Goal: Obtain resource: Download file/media

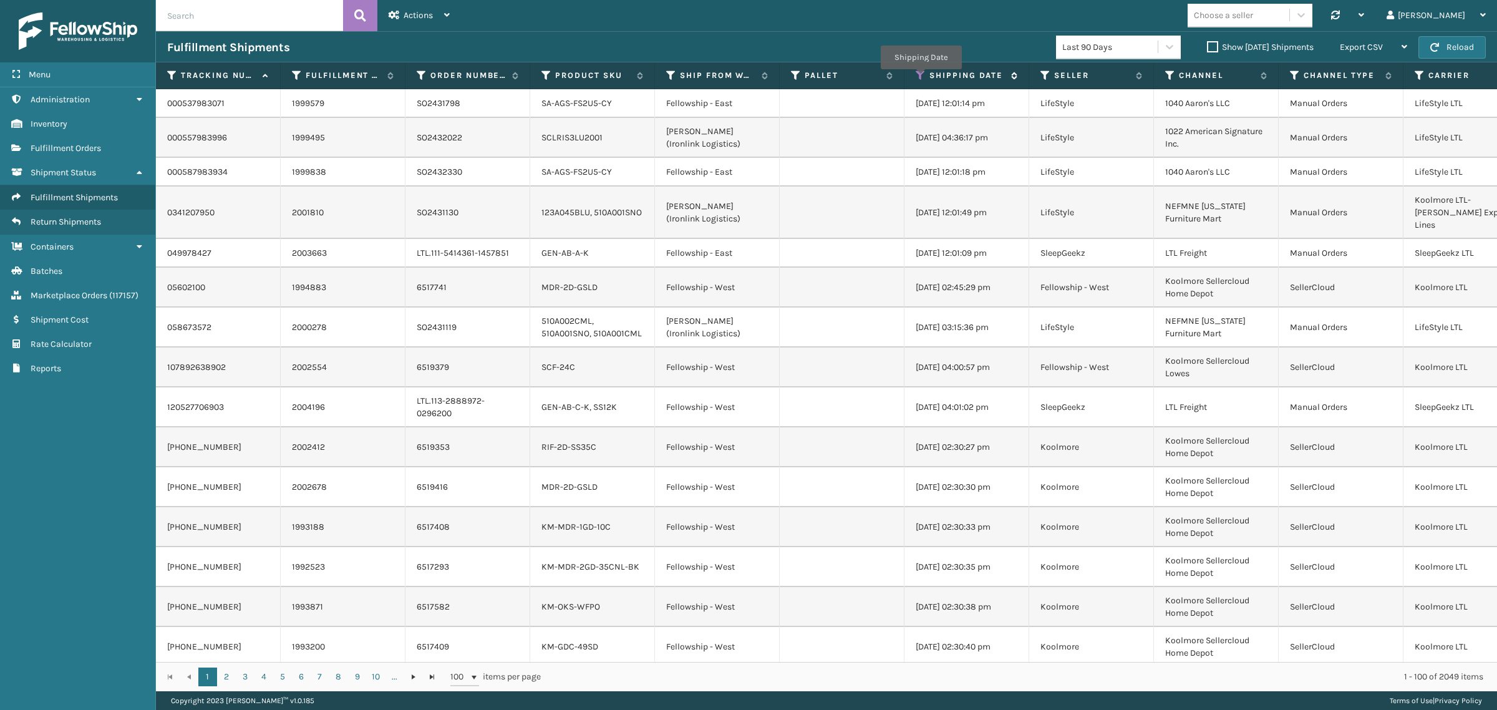
click at [920, 78] on icon at bounding box center [920, 75] width 10 height 11
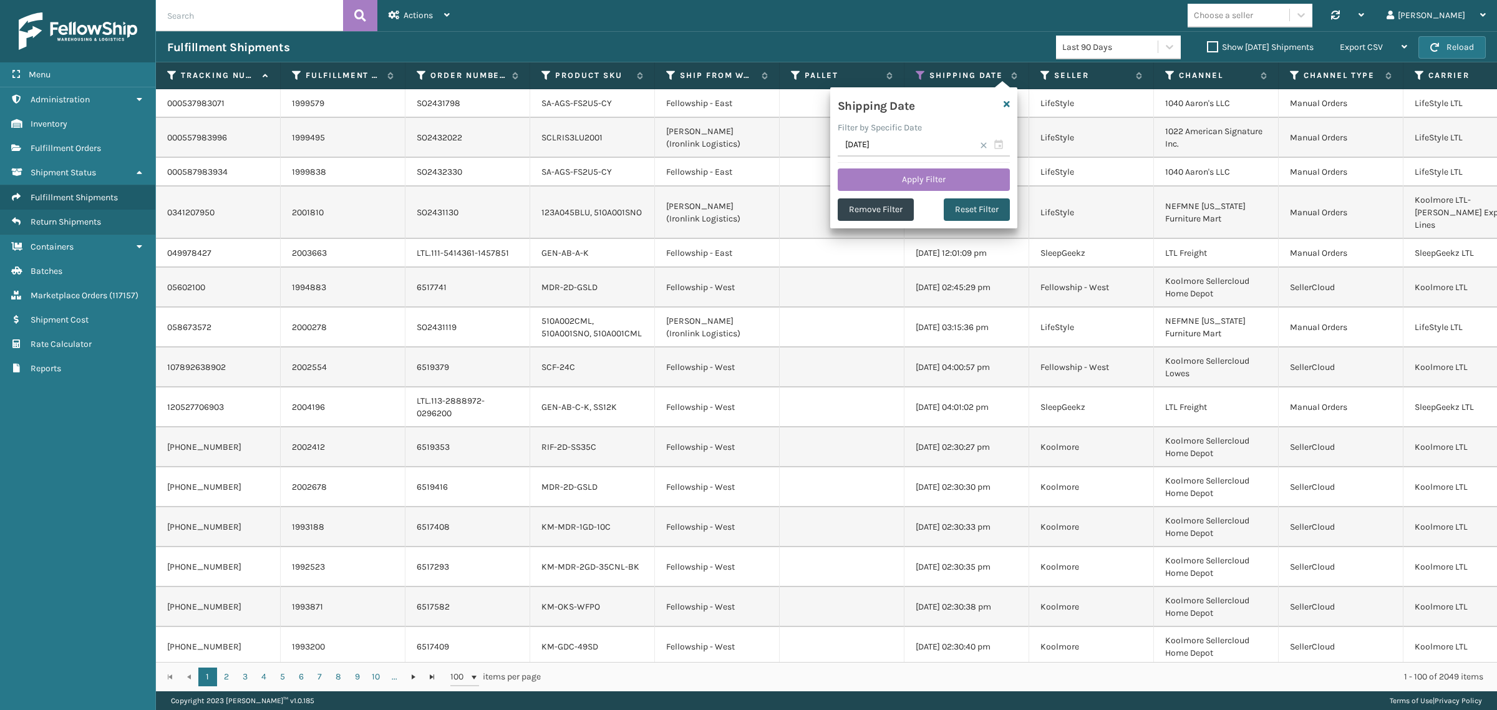
click at [967, 209] on button "Reset Filter" at bounding box center [977, 209] width 66 height 22
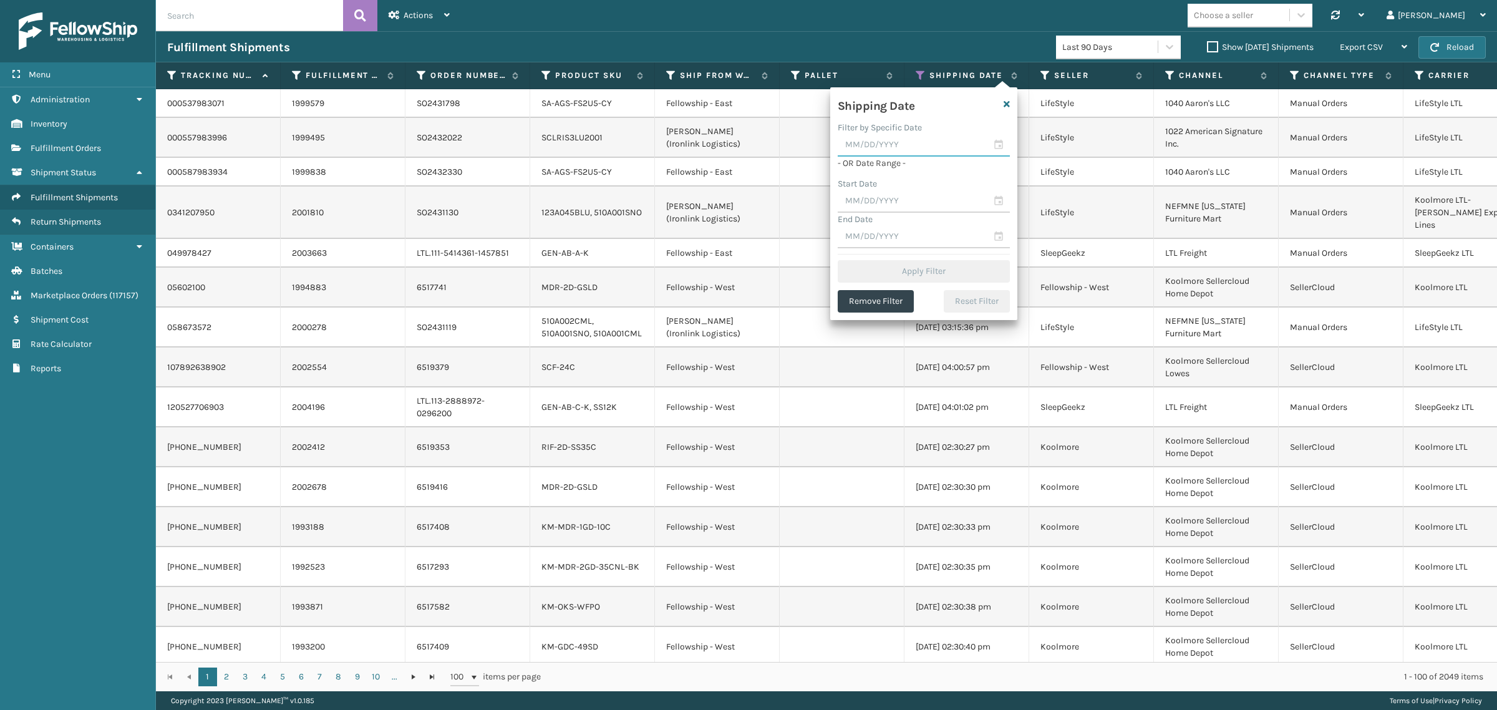
click at [936, 145] on input "text" at bounding box center [924, 145] width 172 height 22
click at [957, 233] on div "8" at bounding box center [959, 237] width 19 height 19
type input "[DATE]"
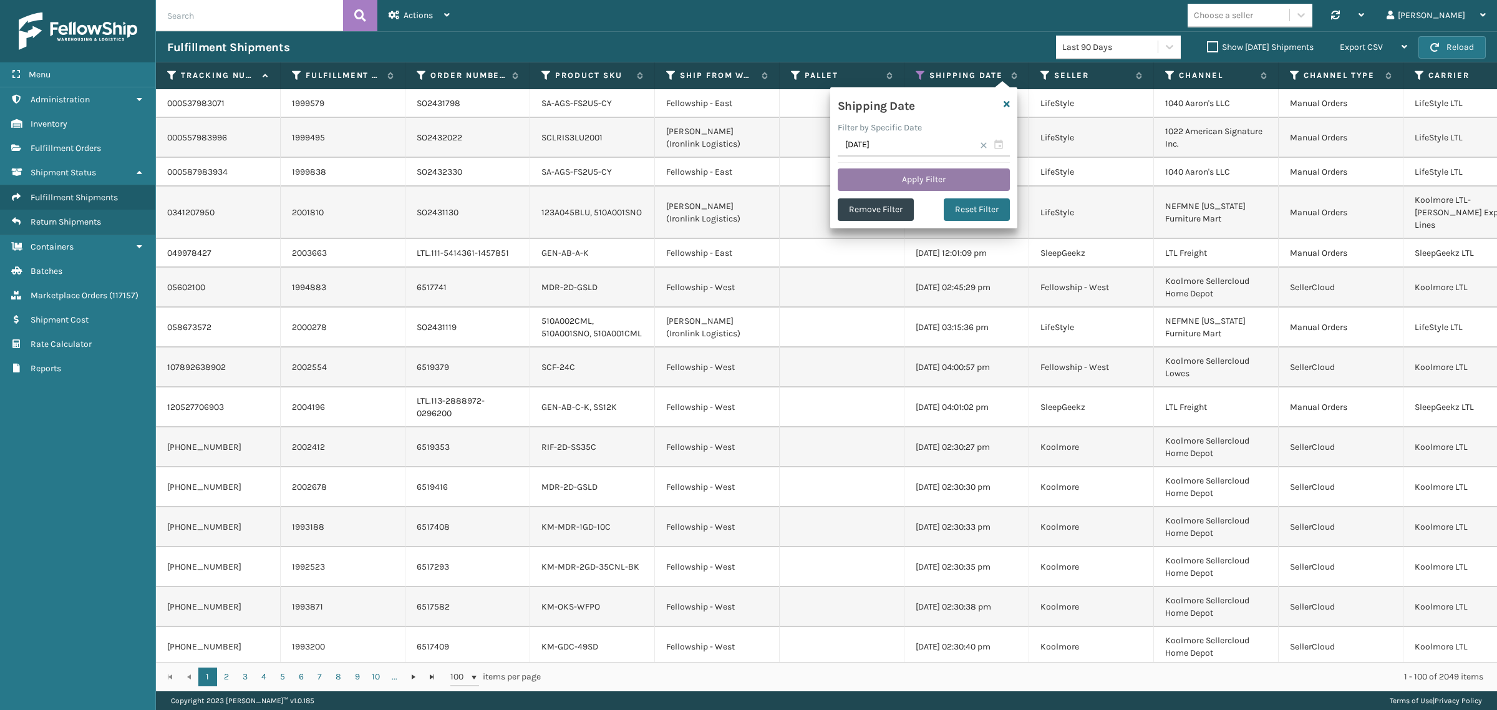
click at [930, 178] on button "Apply Filter" at bounding box center [924, 179] width 172 height 22
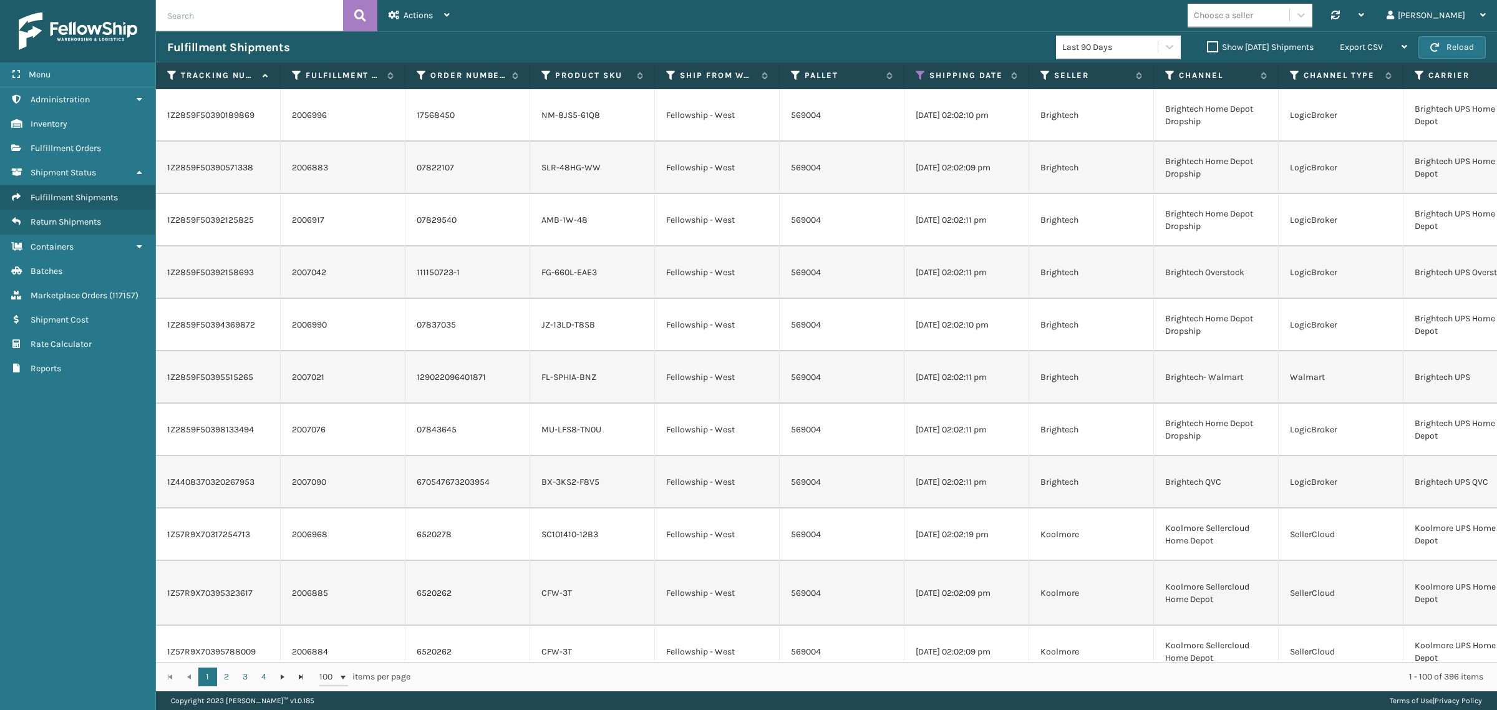
click at [1207, 47] on label "Show [DATE] Shipments" at bounding box center [1260, 47] width 107 height 11
click at [1207, 47] on input "Show [DATE] Shipments" at bounding box center [1207, 44] width 1 height 8
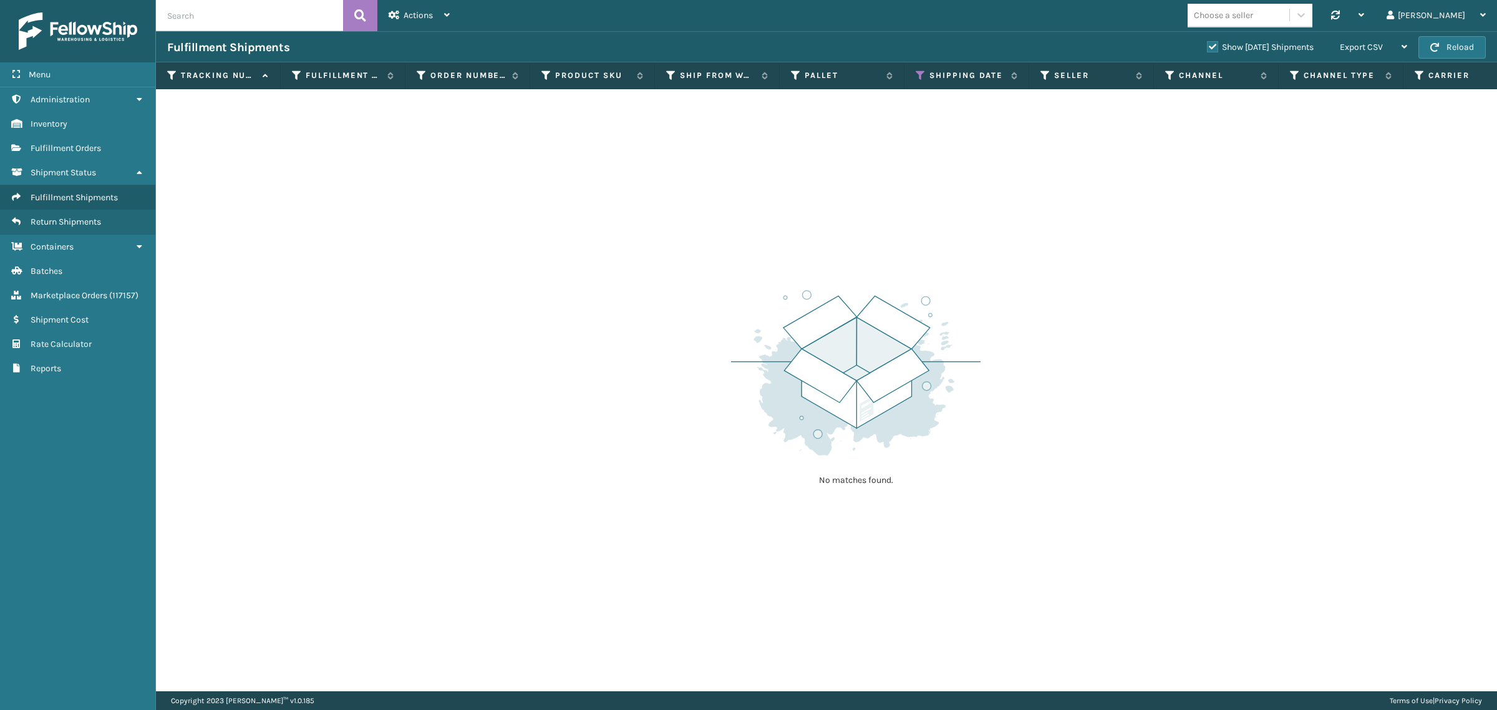
click at [1207, 44] on label "Show [DATE] Shipments" at bounding box center [1260, 47] width 107 height 11
click at [1207, 44] on input "Show [DATE] Shipments" at bounding box center [1207, 44] width 1 height 8
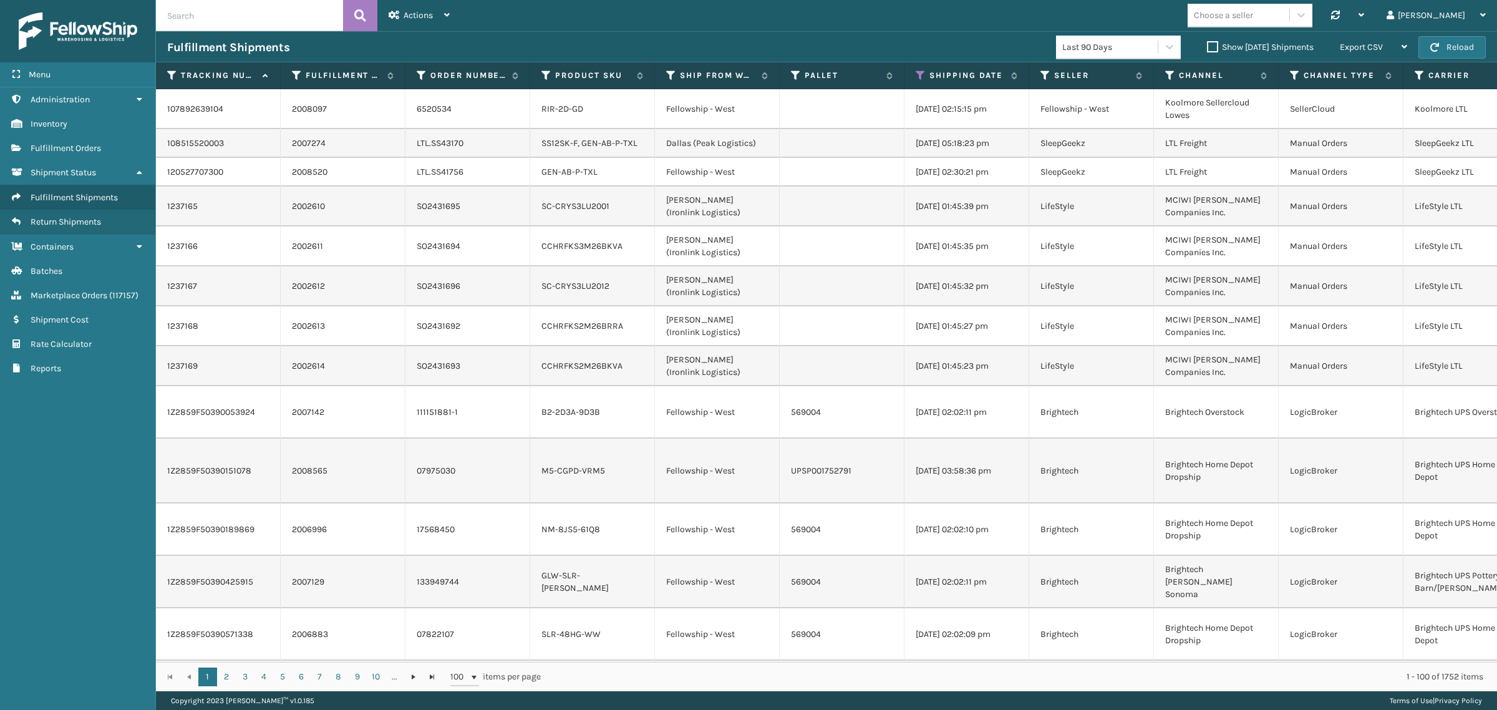
click at [1207, 49] on label "Show [DATE] Shipments" at bounding box center [1260, 47] width 107 height 11
click at [1207, 48] on input "Show [DATE] Shipments" at bounding box center [1207, 44] width 1 height 8
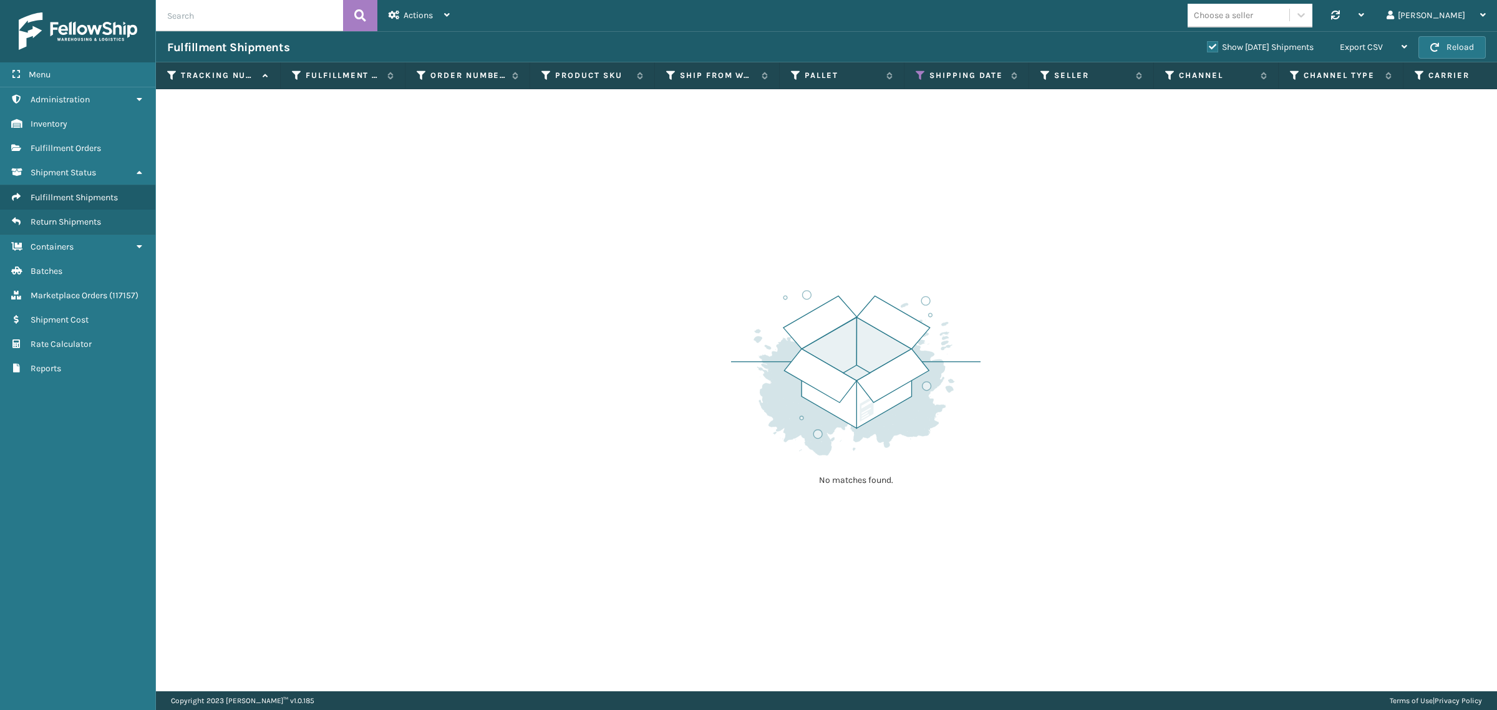
click at [1207, 47] on label "Show [DATE] Shipments" at bounding box center [1260, 47] width 107 height 11
click at [1207, 47] on input "Show [DATE] Shipments" at bounding box center [1207, 44] width 1 height 8
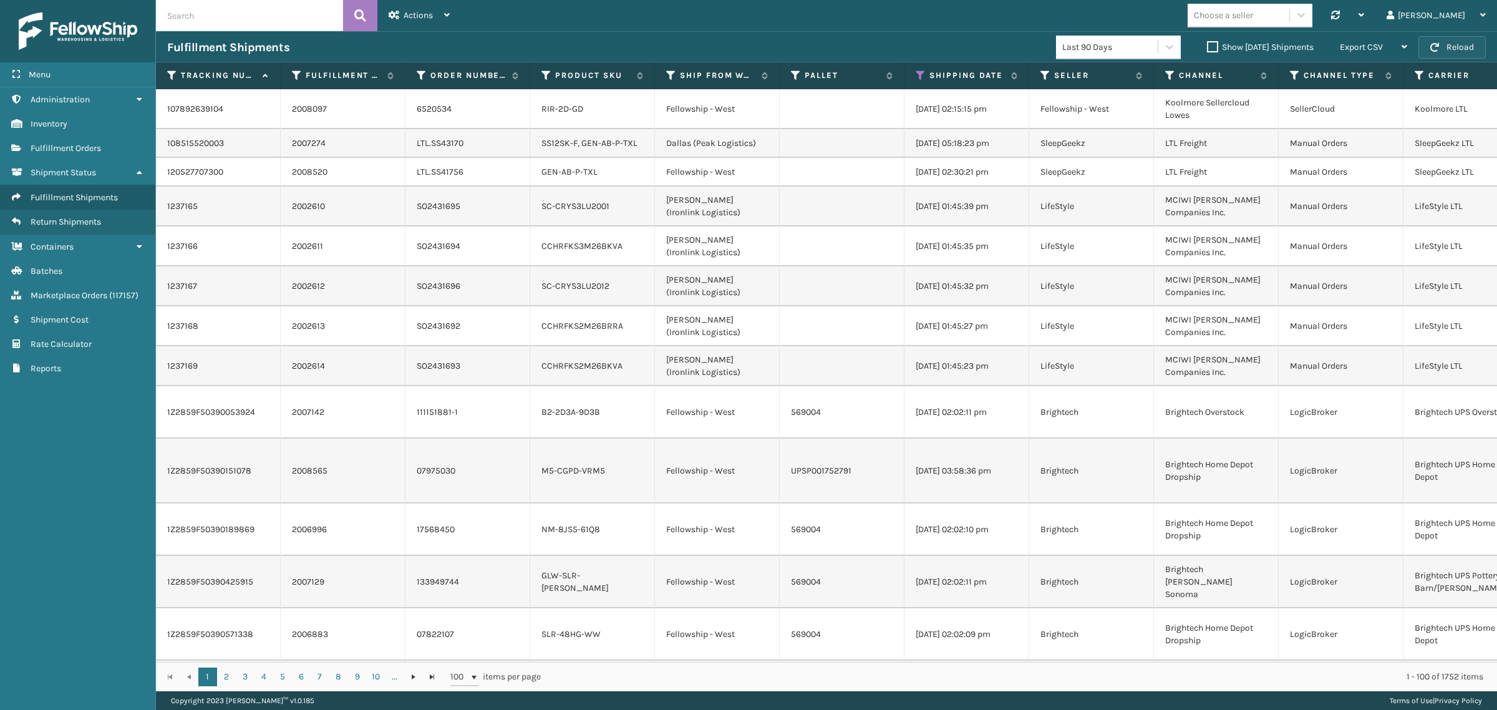
click at [1466, 39] on button "Reload" at bounding box center [1451, 47] width 67 height 22
click at [1386, 42] on div "Export CSV" at bounding box center [1373, 47] width 67 height 31
click at [1391, 109] on li "Export All Pages" at bounding box center [1333, 114] width 167 height 34
click at [923, 72] on icon at bounding box center [920, 75] width 10 height 11
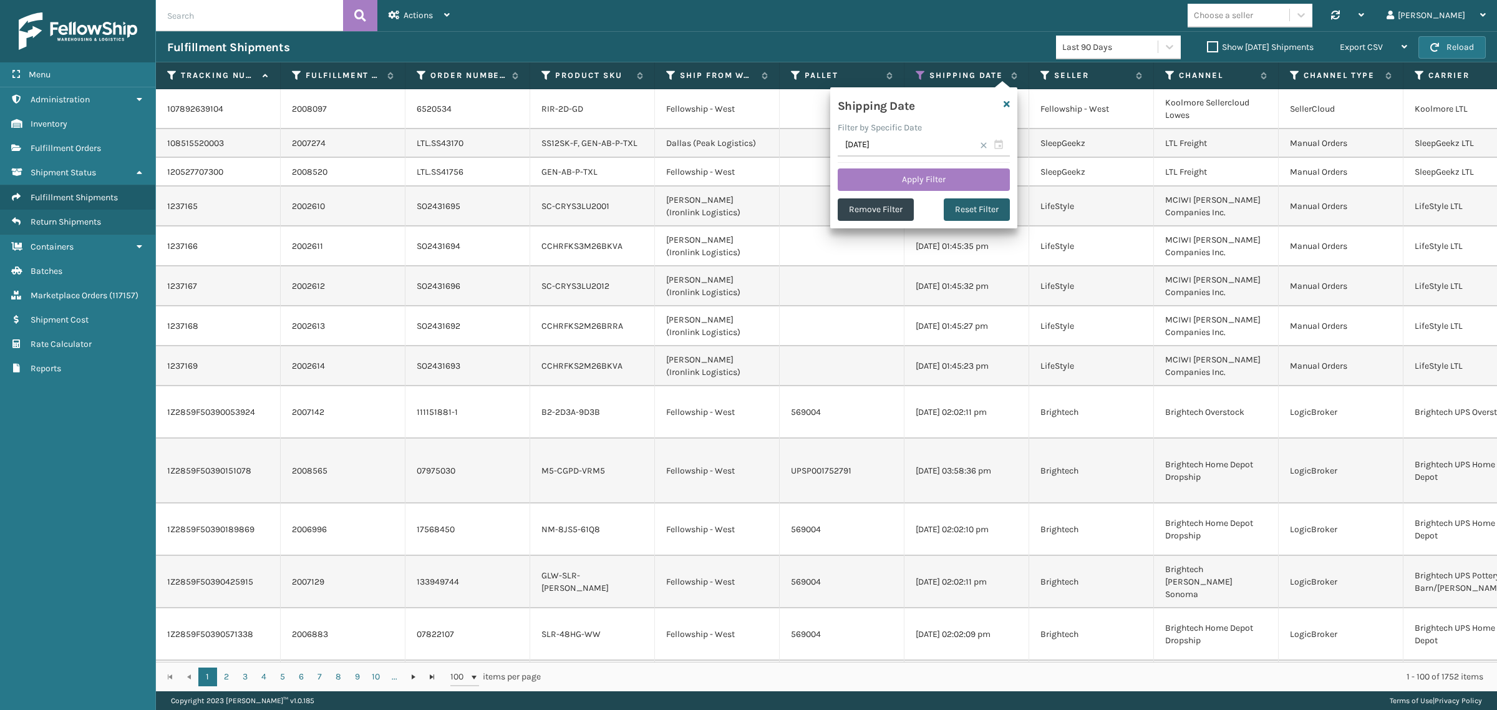
click at [973, 204] on button "Reset Filter" at bounding box center [977, 209] width 66 height 22
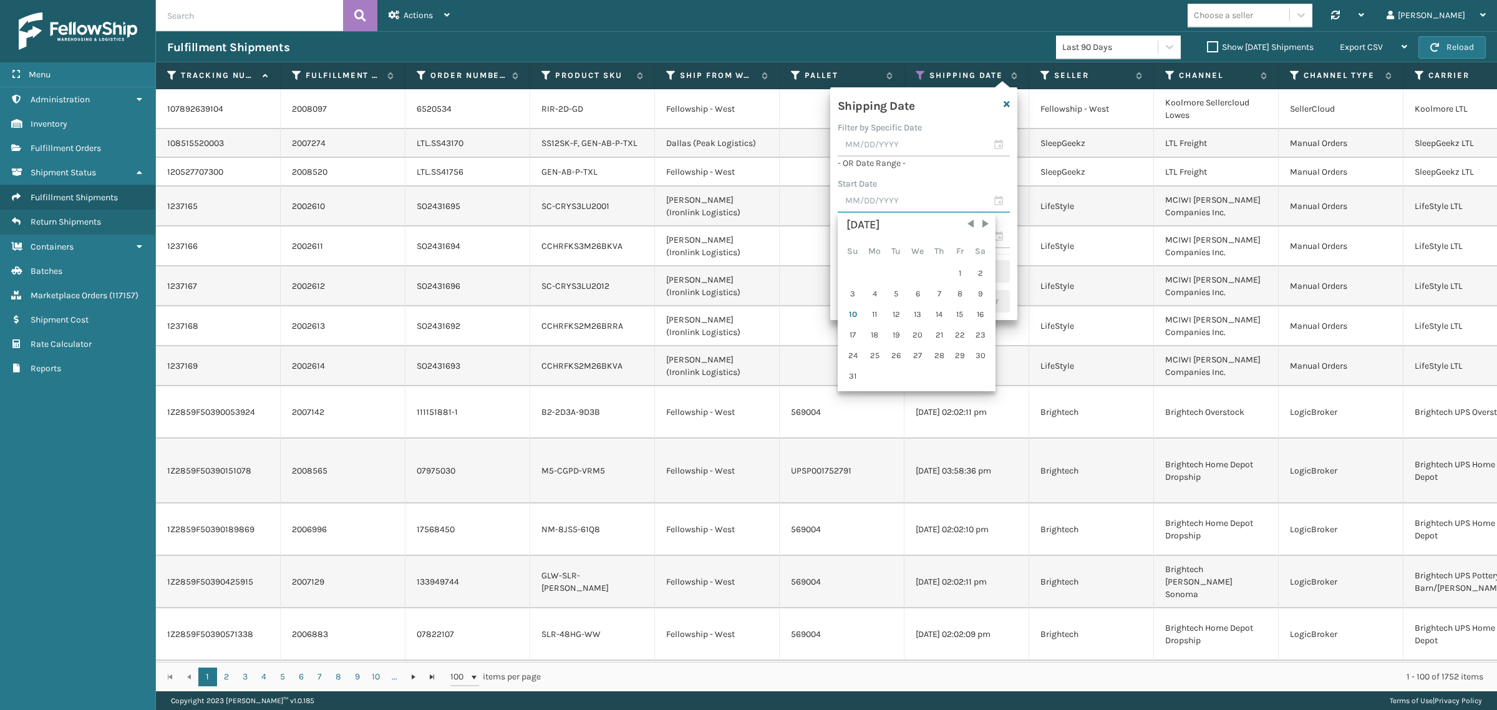
click at [911, 198] on input "text" at bounding box center [924, 201] width 172 height 22
click at [977, 273] on div "2" at bounding box center [980, 273] width 19 height 19
type input "[DATE]"
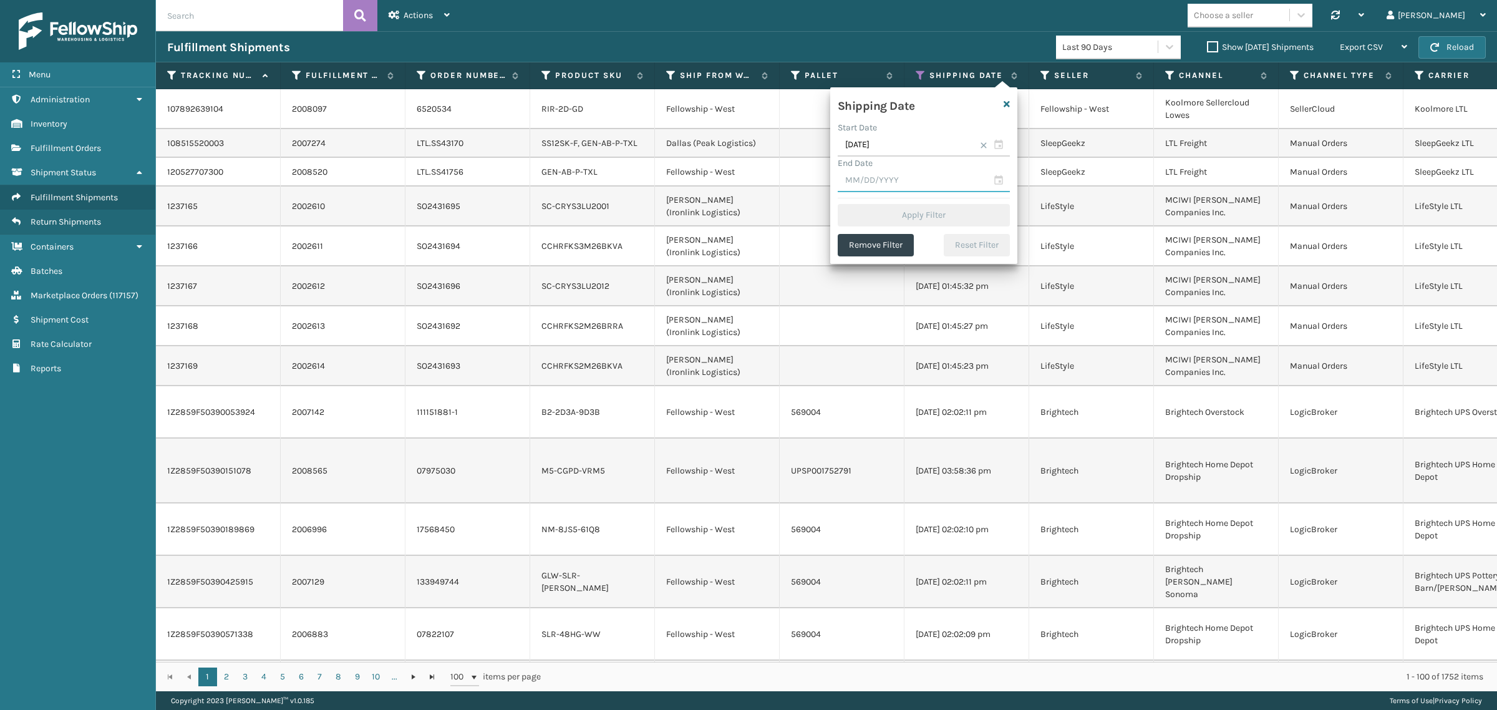
click at [892, 181] on input "text" at bounding box center [924, 181] width 172 height 22
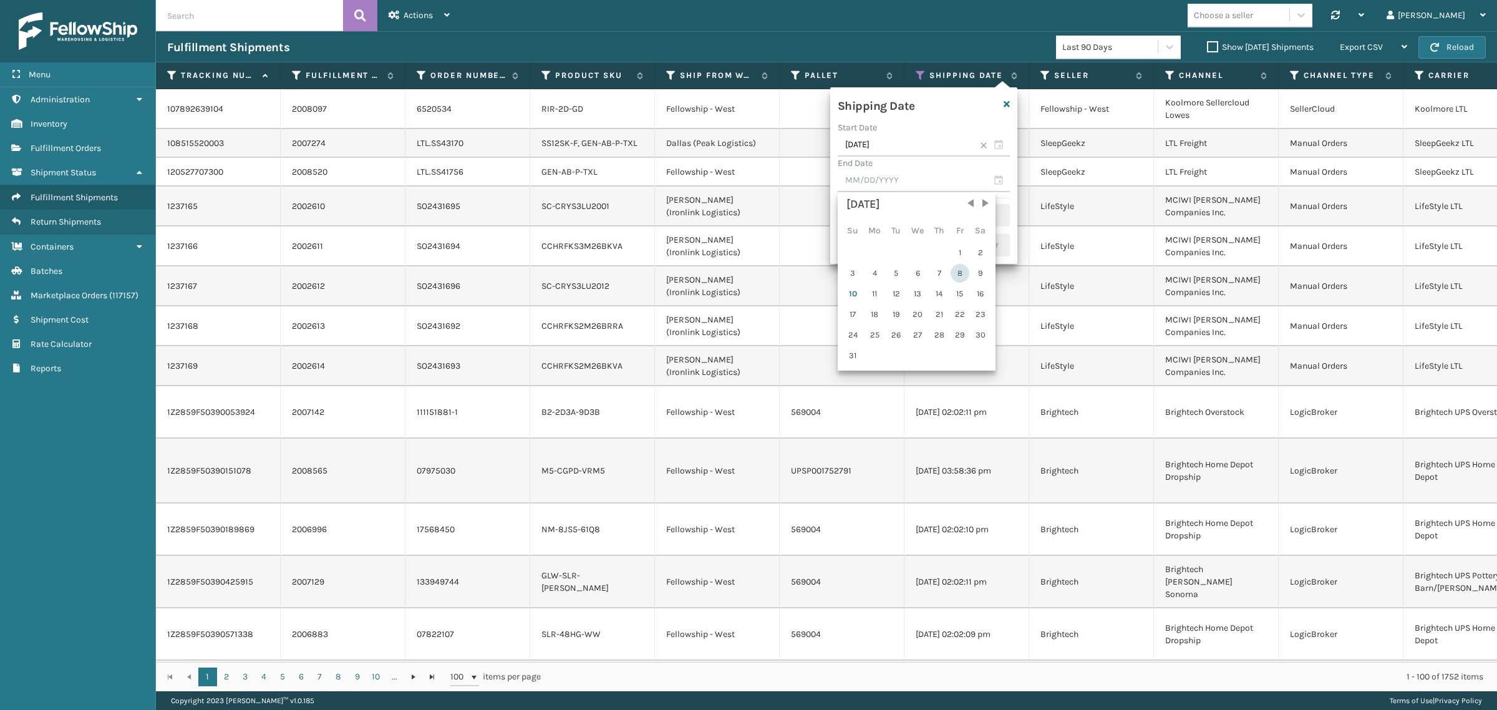
click at [955, 273] on div "8" at bounding box center [959, 273] width 19 height 19
type input "[DATE]"
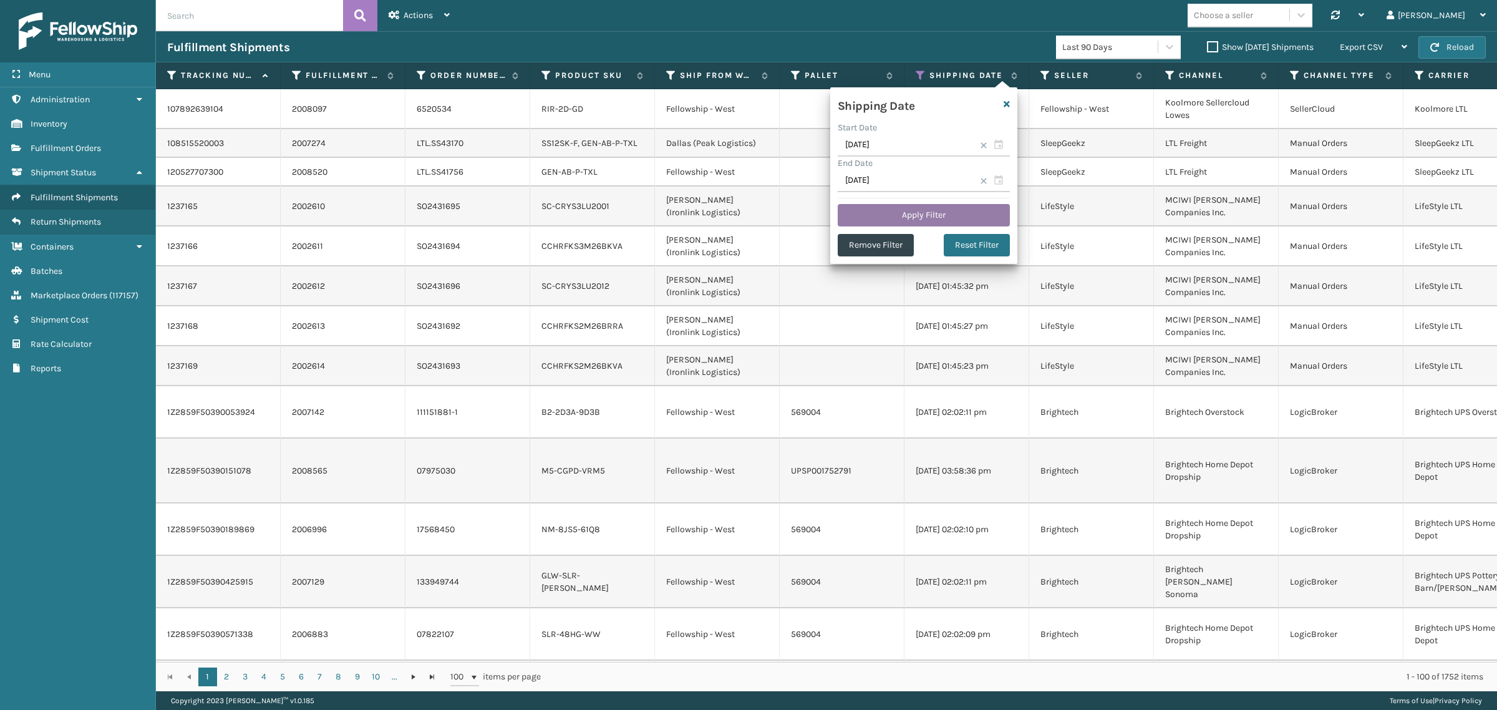
click at [930, 205] on button "Apply Filter" at bounding box center [924, 215] width 172 height 22
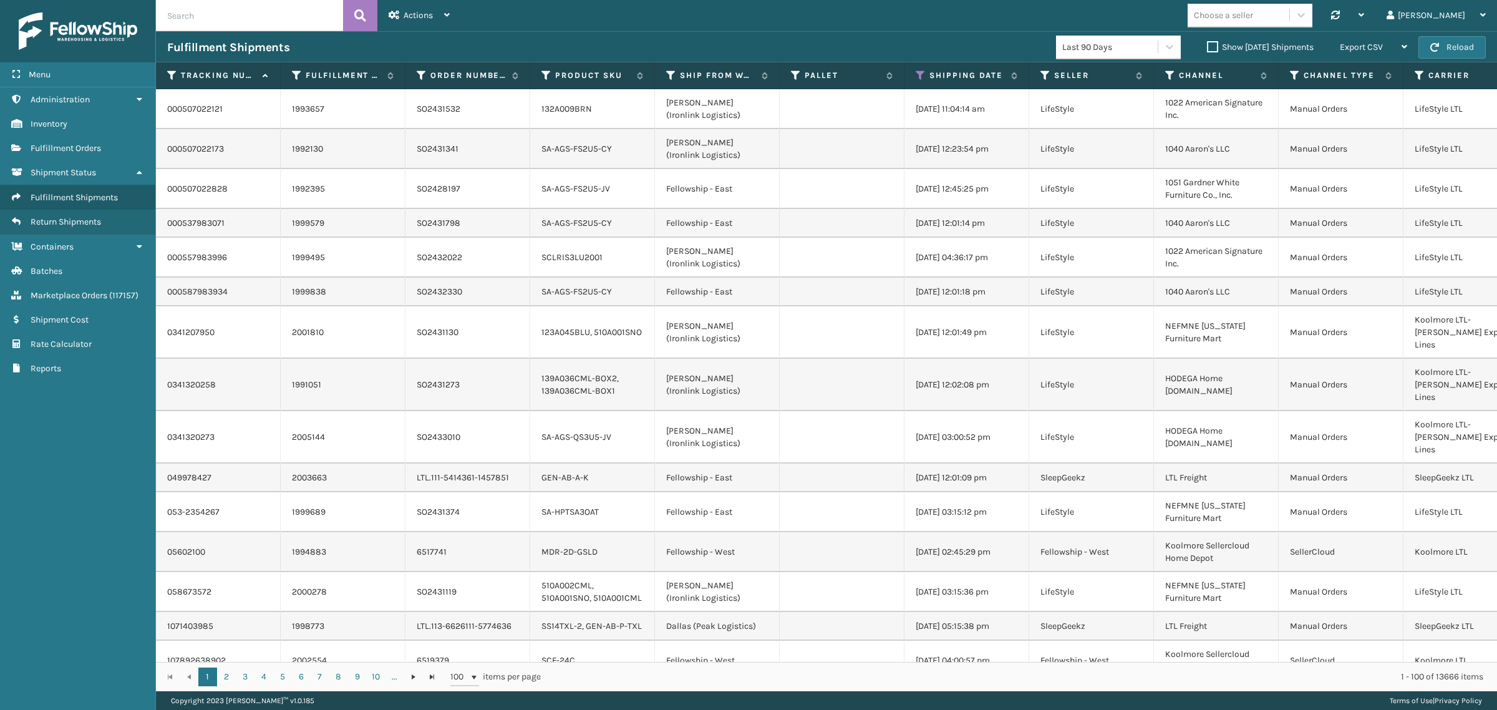
click at [1207, 47] on label "Show [DATE] Shipments" at bounding box center [1260, 47] width 107 height 11
click at [1207, 47] on input "Show [DATE] Shipments" at bounding box center [1207, 44] width 1 height 8
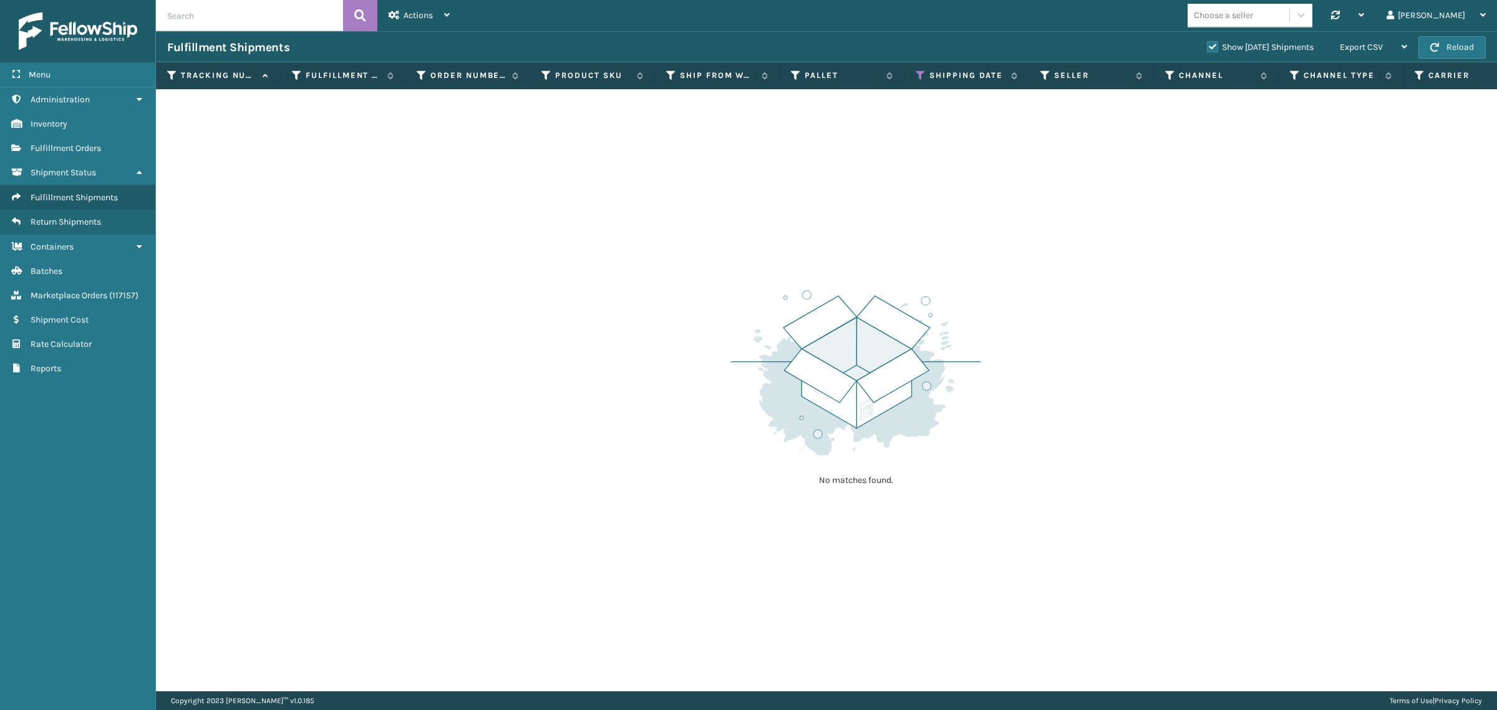
click at [1207, 44] on label "Show [DATE] Shipments" at bounding box center [1260, 47] width 107 height 11
click at [1207, 44] on input "Show [DATE] Shipments" at bounding box center [1207, 44] width 1 height 8
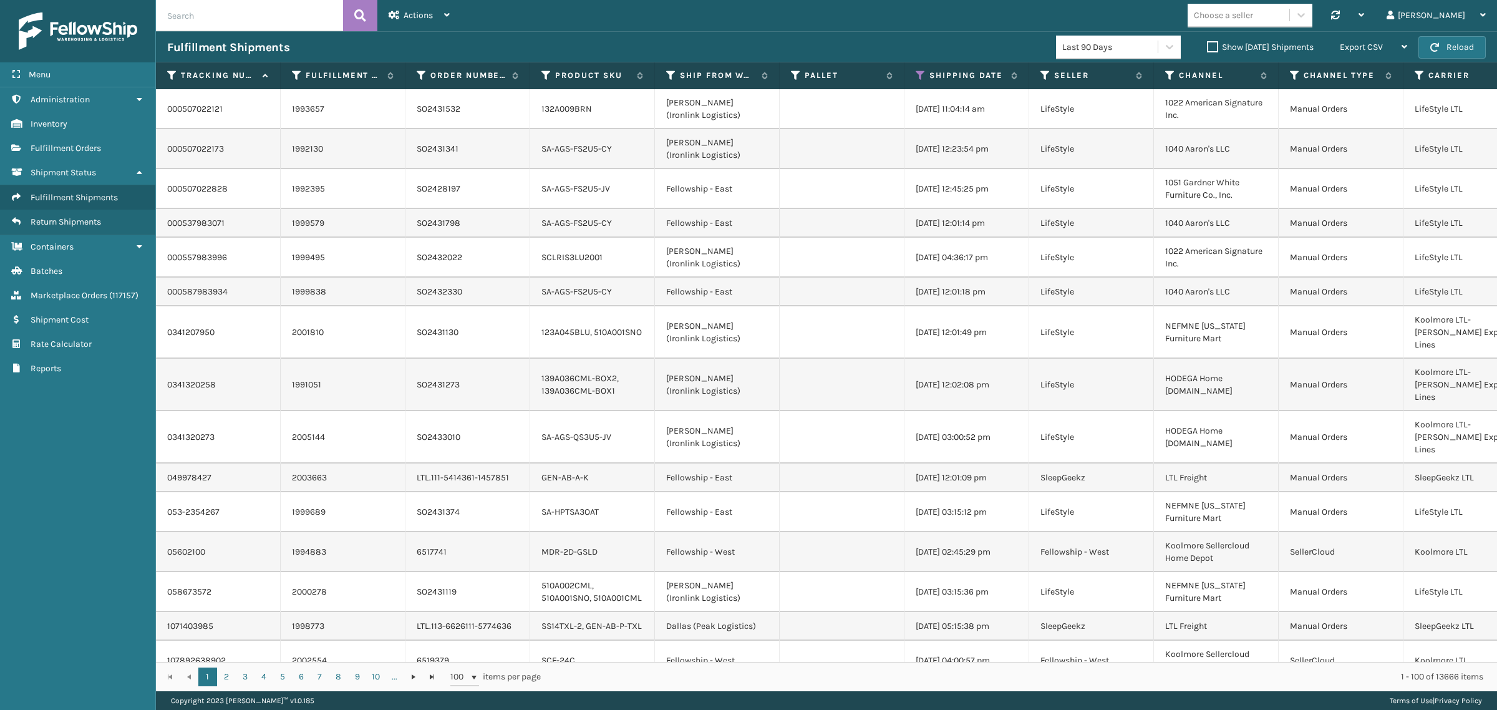
click at [1207, 44] on label "Show [DATE] Shipments" at bounding box center [1260, 47] width 107 height 11
click at [1207, 44] on input "Show [DATE] Shipments" at bounding box center [1207, 44] width 1 height 8
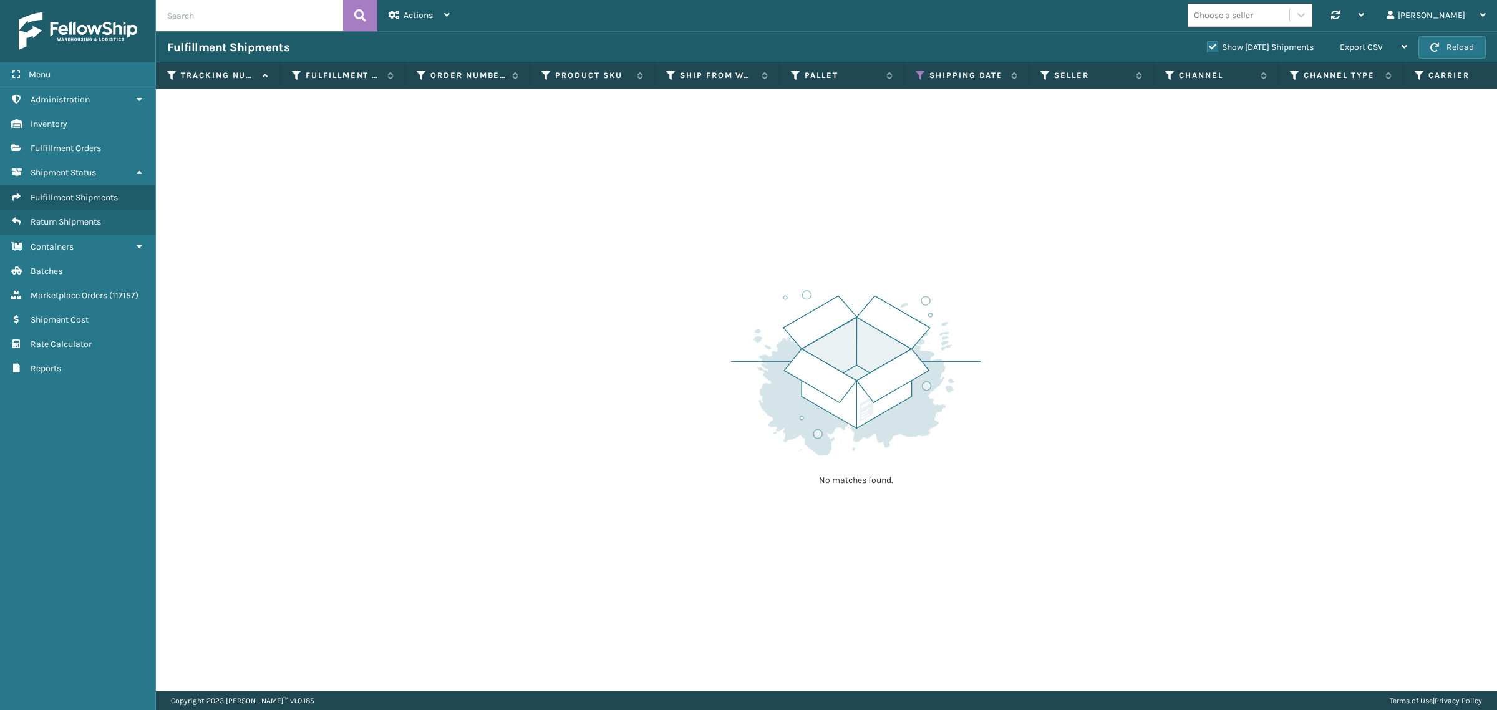
click at [1207, 45] on label "Show [DATE] Shipments" at bounding box center [1260, 47] width 107 height 11
click at [1207, 45] on input "Show [DATE] Shipments" at bounding box center [1207, 44] width 1 height 8
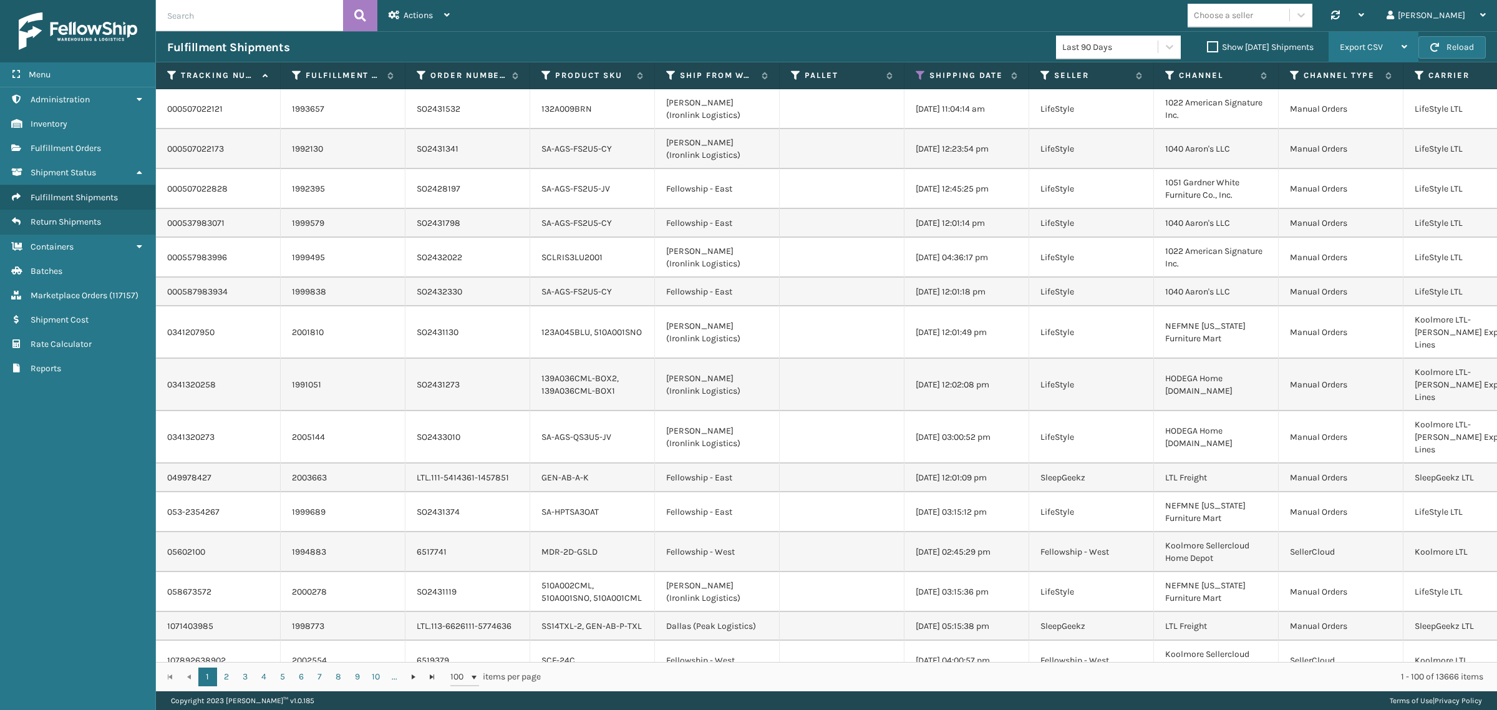
click at [1372, 44] on span "Export CSV" at bounding box center [1361, 47] width 43 height 11
click at [1375, 112] on li "Export All Pages" at bounding box center [1333, 114] width 167 height 34
click at [922, 30] on div "Choose a seller Synchronise all channels Gil Log Out" at bounding box center [979, 15] width 1036 height 31
click at [919, 75] on icon at bounding box center [920, 75] width 10 height 11
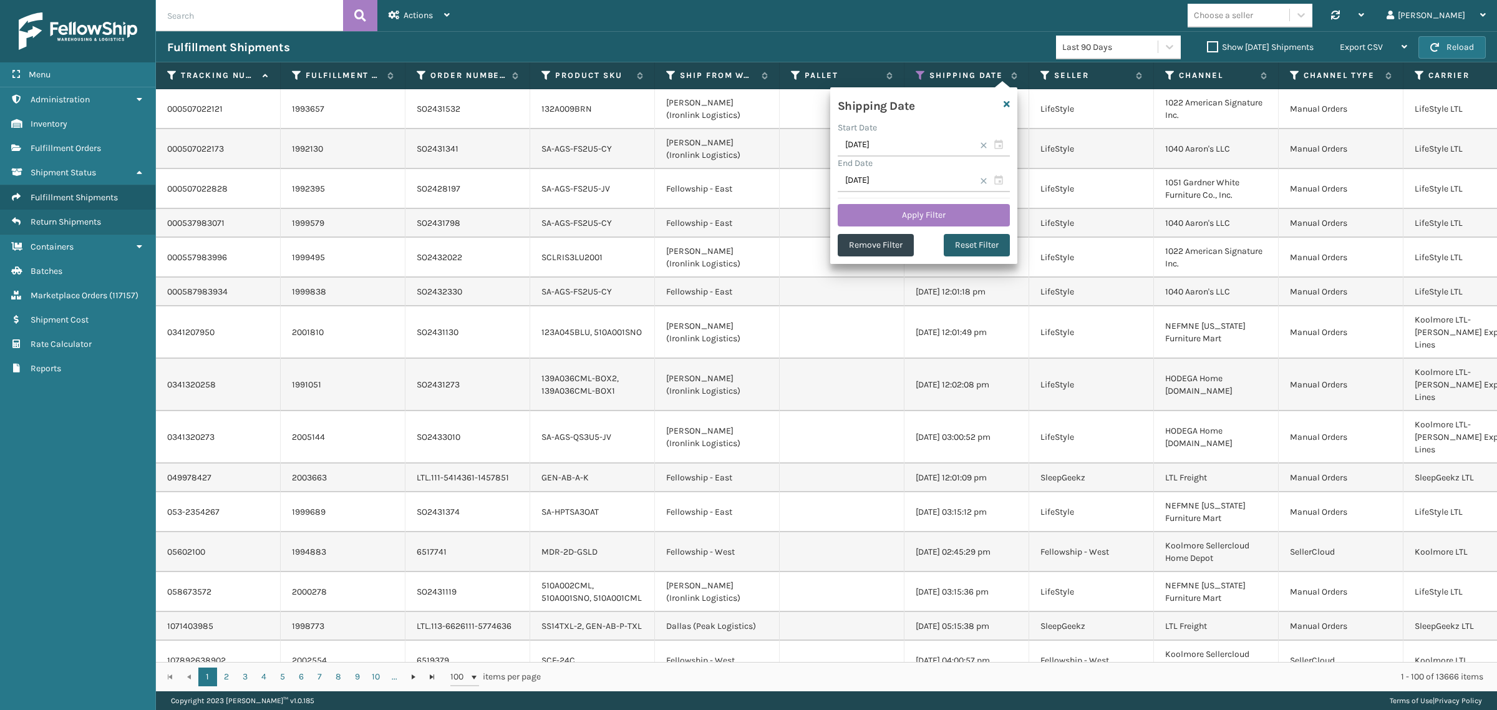
click at [990, 241] on button "Reset Filter" at bounding box center [977, 245] width 66 height 22
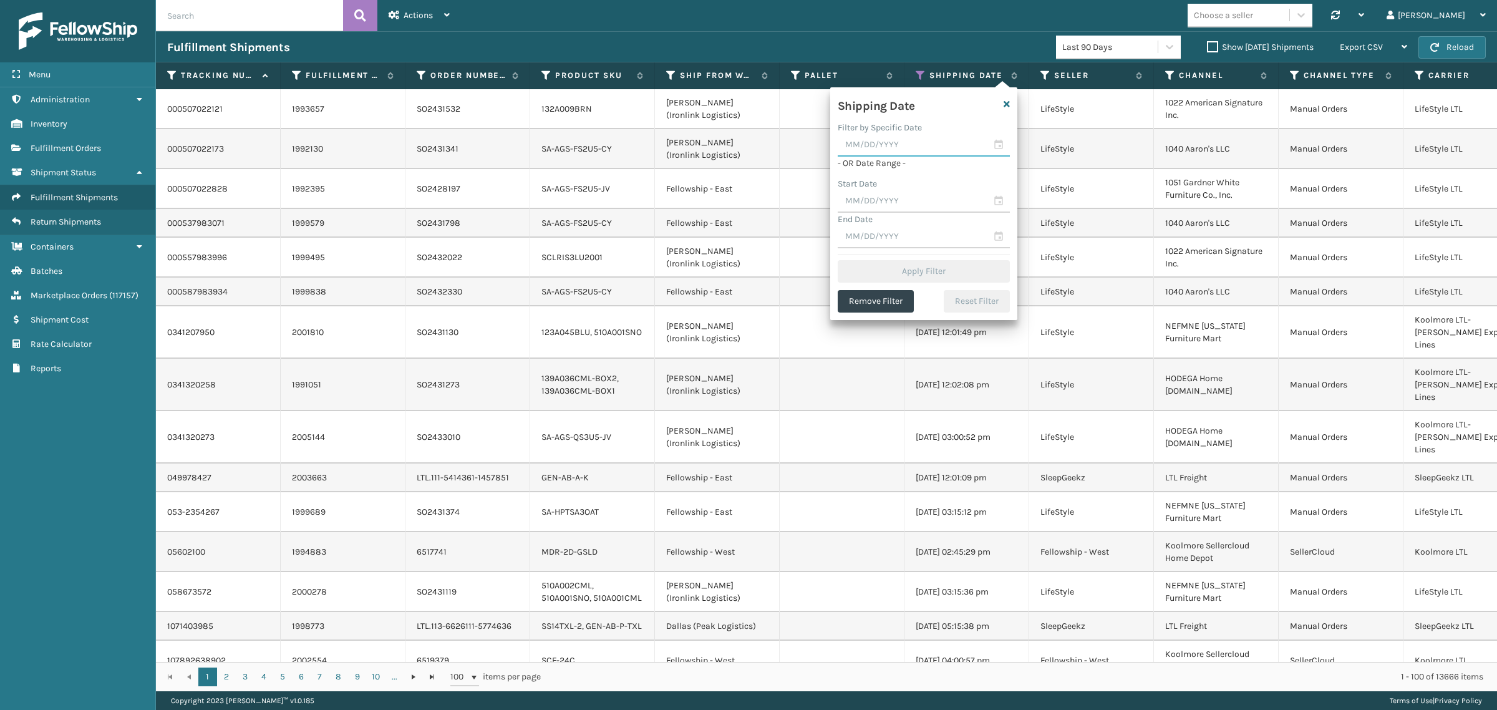
click at [914, 150] on input "text" at bounding box center [924, 145] width 172 height 22
click at [958, 234] on div "8" at bounding box center [959, 237] width 19 height 19
type input "[DATE]"
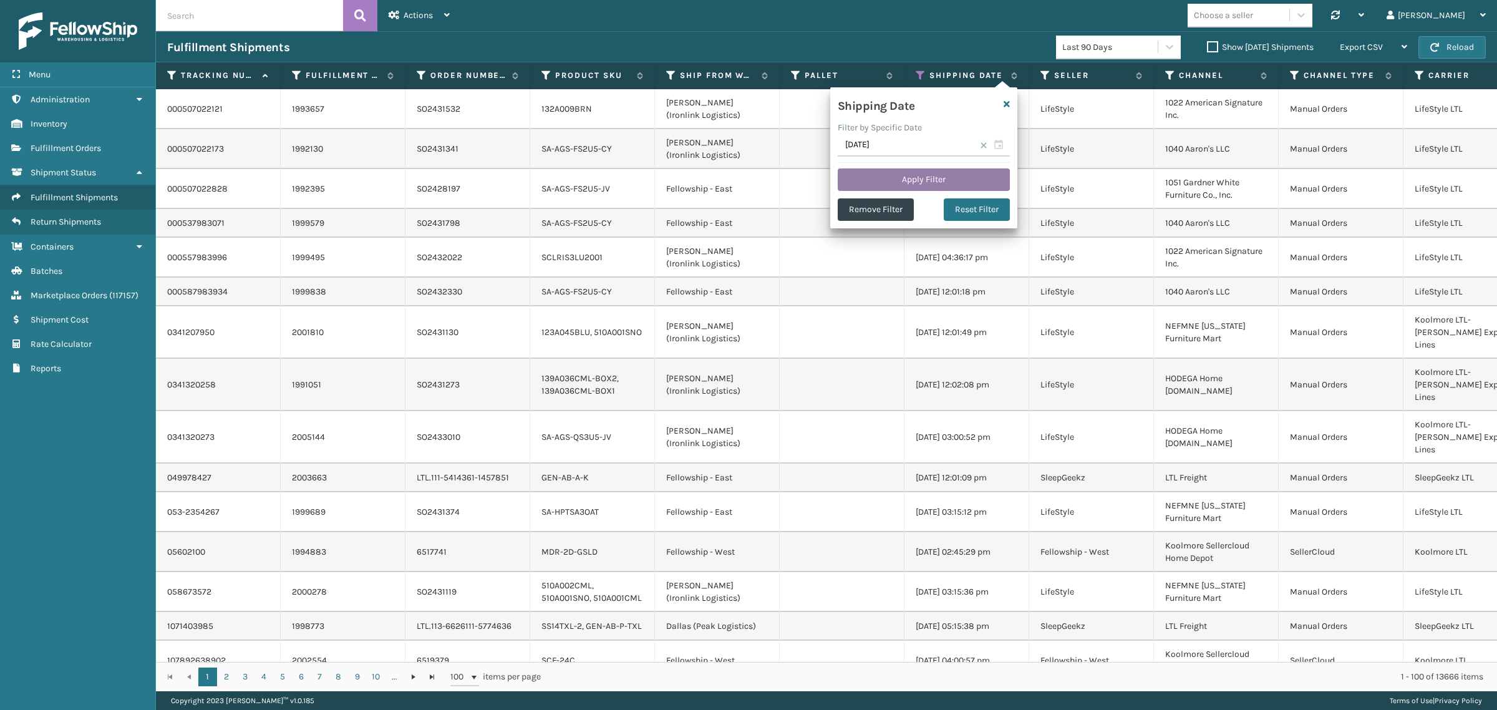
click at [930, 178] on button "Apply Filter" at bounding box center [924, 179] width 172 height 22
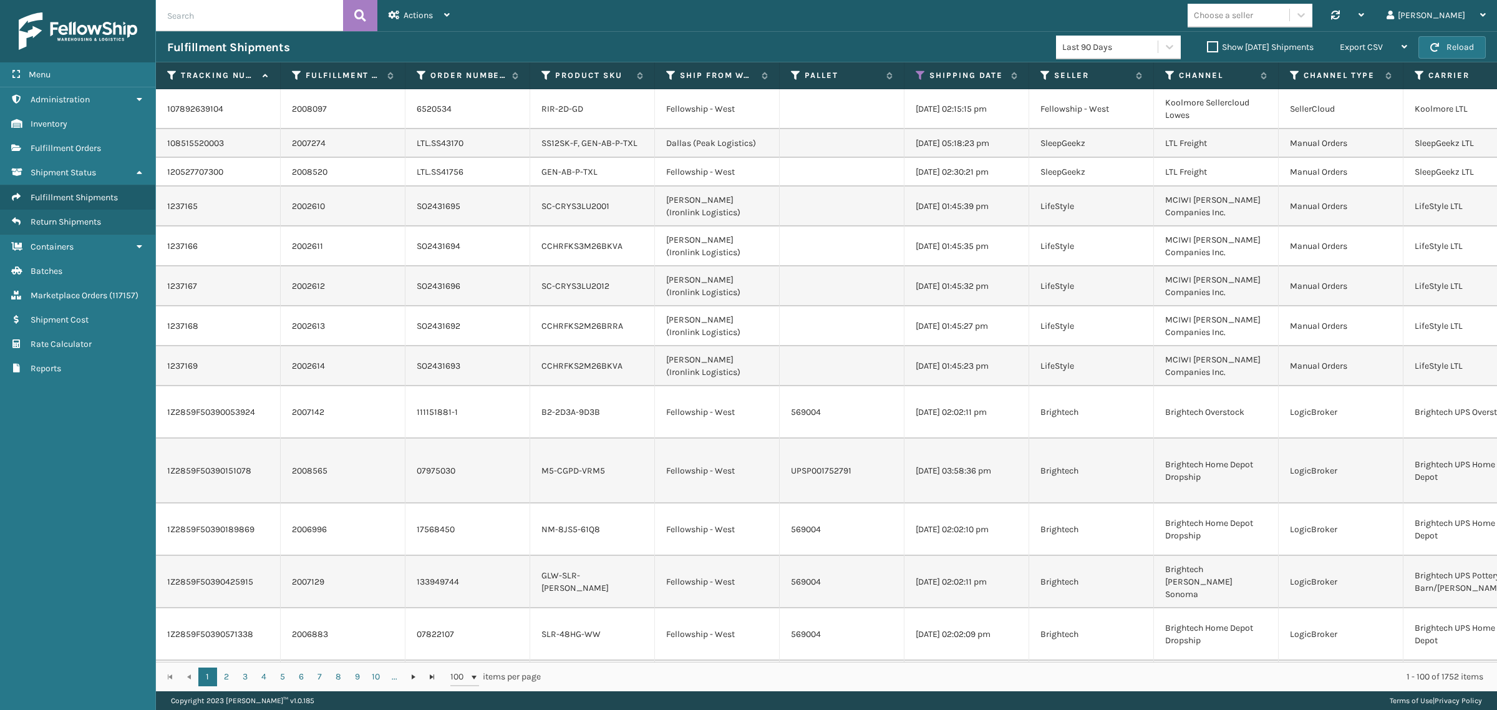
click at [1207, 45] on label "Show [DATE] Shipments" at bounding box center [1260, 47] width 107 height 11
click at [1207, 45] on input "Show [DATE] Shipments" at bounding box center [1207, 44] width 1 height 8
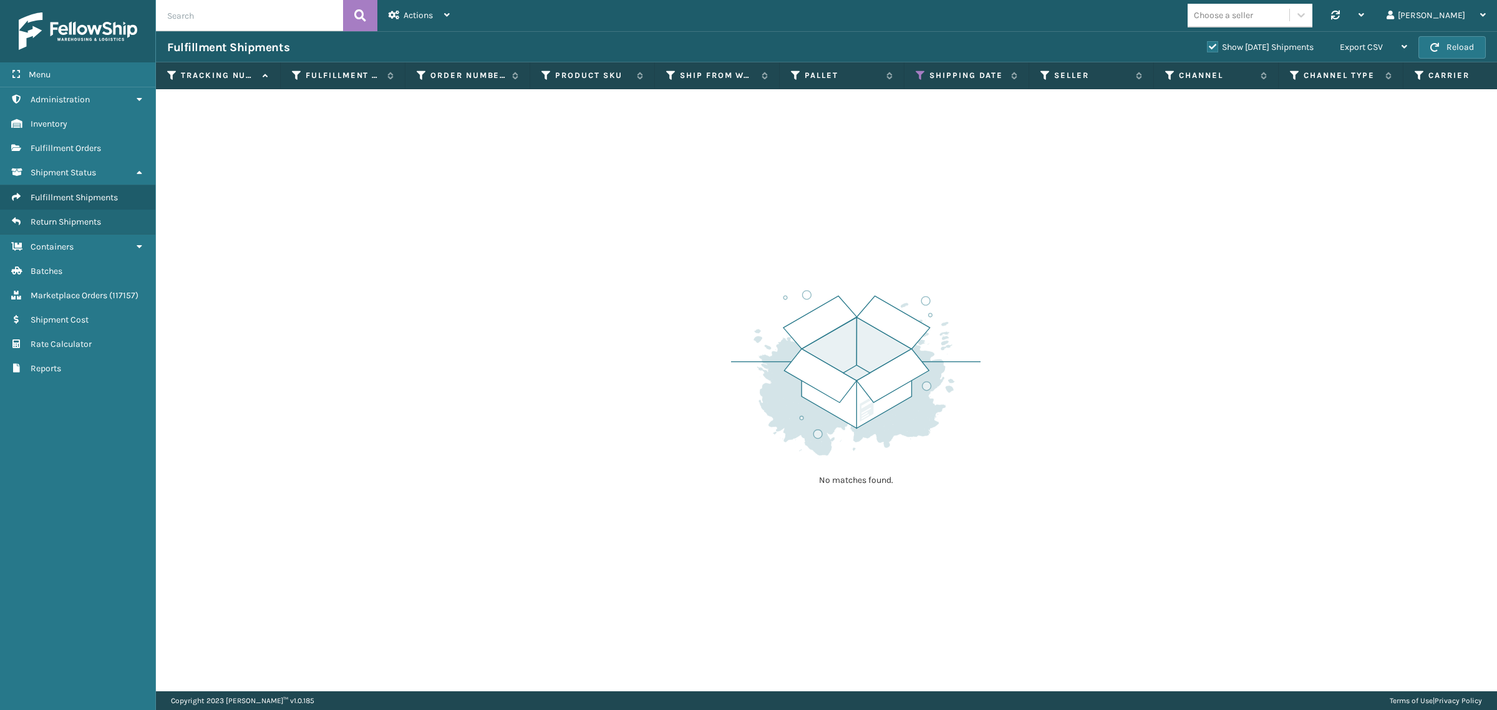
click at [1207, 44] on label "Show [DATE] Shipments" at bounding box center [1260, 47] width 107 height 11
click at [1207, 44] on input "Show [DATE] Shipments" at bounding box center [1207, 44] width 1 height 8
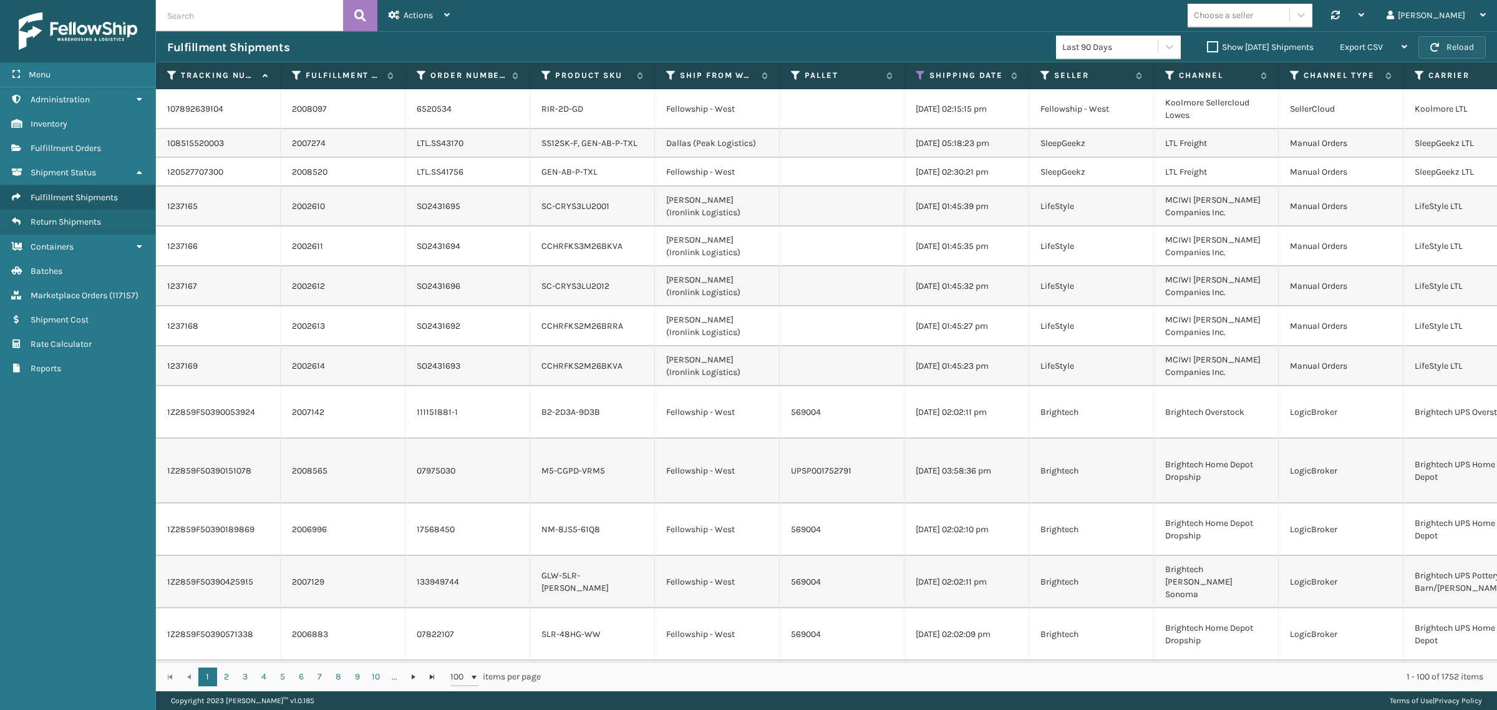
click at [1439, 45] on button "Reload" at bounding box center [1451, 47] width 67 height 22
